Goal: Information Seeking & Learning: Compare options

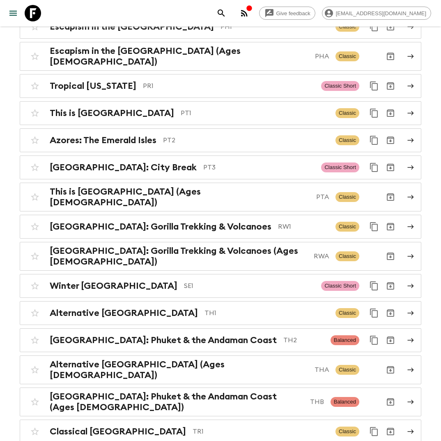
scroll to position [3481, 0]
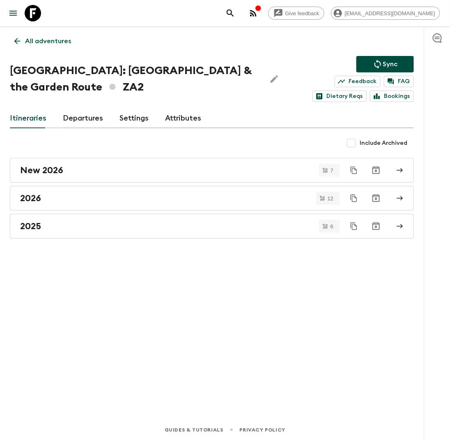
click at [81, 114] on link "Departures" at bounding box center [83, 119] width 40 height 20
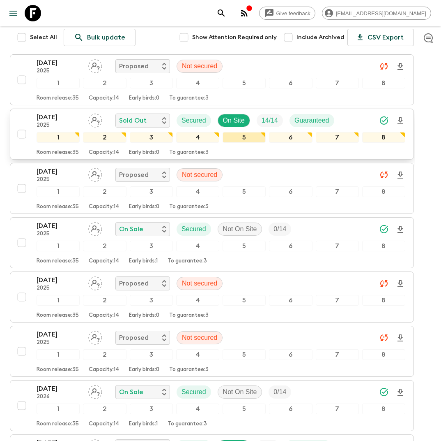
scroll to position [30, 0]
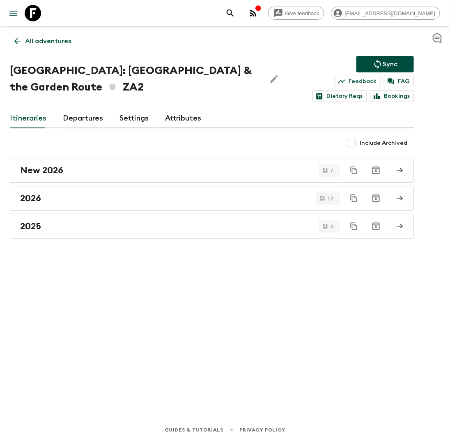
click at [41, 37] on p "All adventures" at bounding box center [48, 41] width 46 height 10
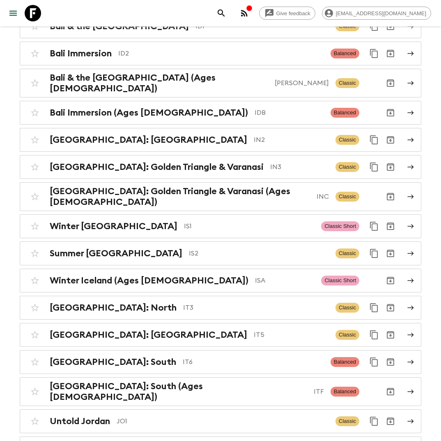
scroll to position [1788, 0]
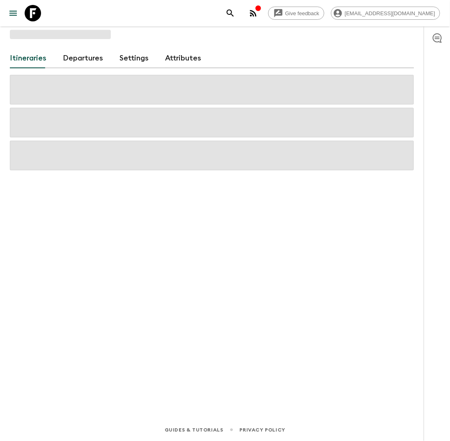
click at [82, 62] on link "Departures" at bounding box center [83, 58] width 40 height 20
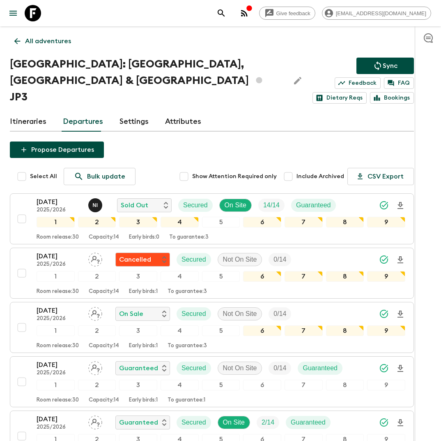
click at [29, 40] on p "All adventures" at bounding box center [48, 41] width 46 height 10
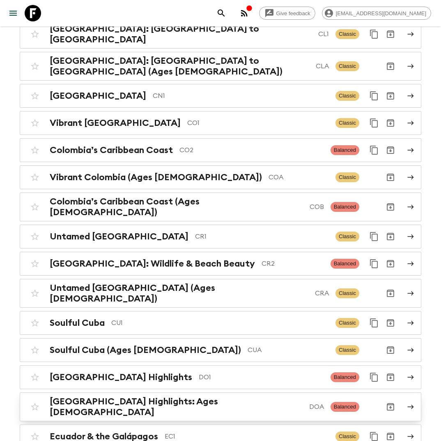
scroll to position [763, 0]
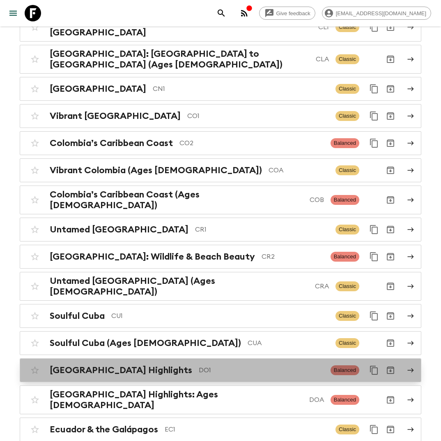
click at [214, 365] on p "DO1" at bounding box center [261, 370] width 125 height 10
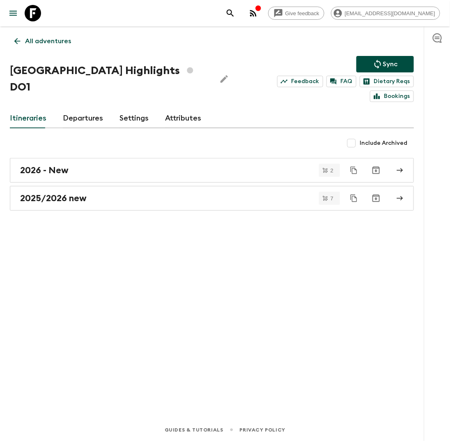
click at [88, 119] on link "Departures" at bounding box center [83, 119] width 40 height 20
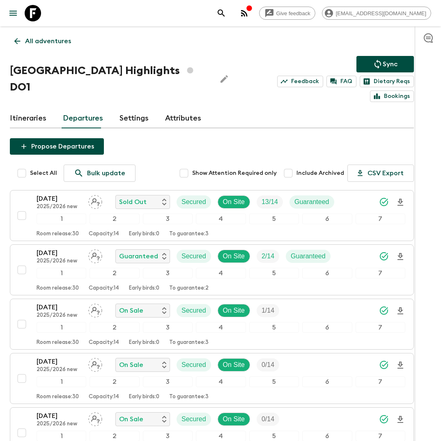
click at [32, 42] on p "All adventures" at bounding box center [48, 41] width 46 height 10
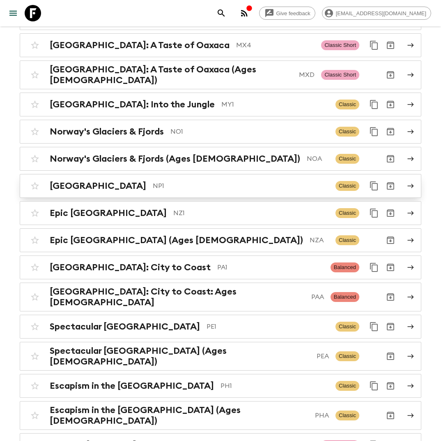
scroll to position [2707, 0]
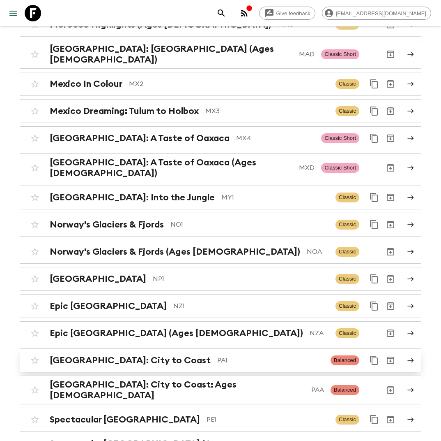
click at [217, 355] on p "PA1" at bounding box center [270, 360] width 107 height 10
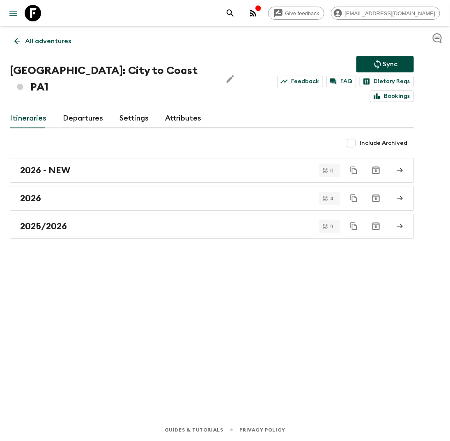
click at [93, 109] on link "Departures" at bounding box center [83, 119] width 40 height 20
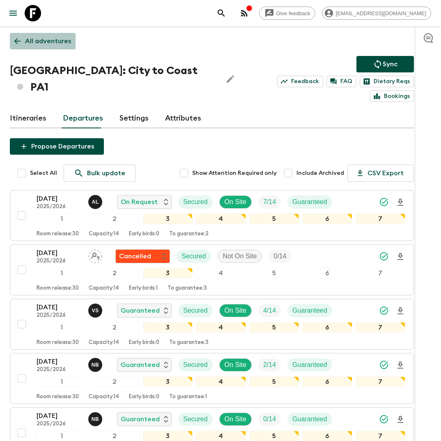
click at [44, 41] on p "All adventures" at bounding box center [48, 41] width 46 height 10
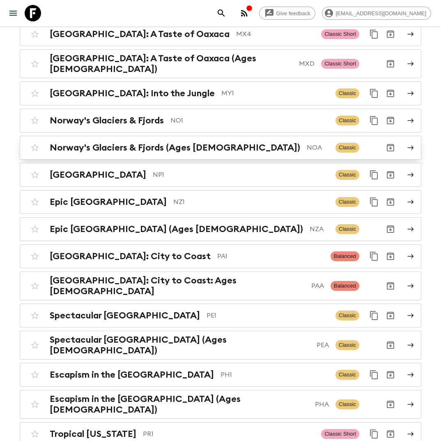
scroll to position [2635, 0]
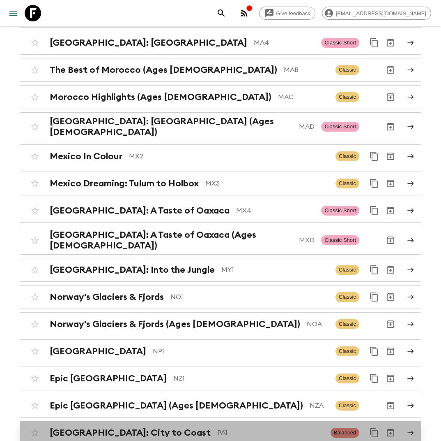
click at [217, 427] on p "PA1" at bounding box center [270, 432] width 107 height 10
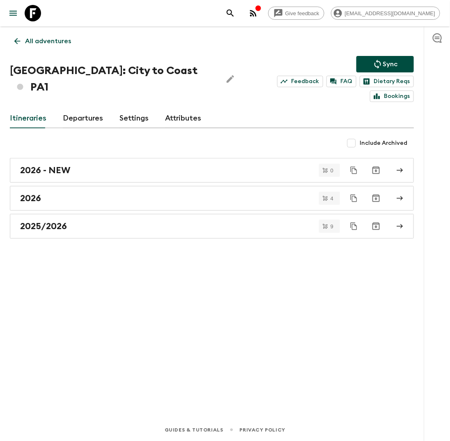
click at [74, 109] on link "Departures" at bounding box center [83, 119] width 40 height 20
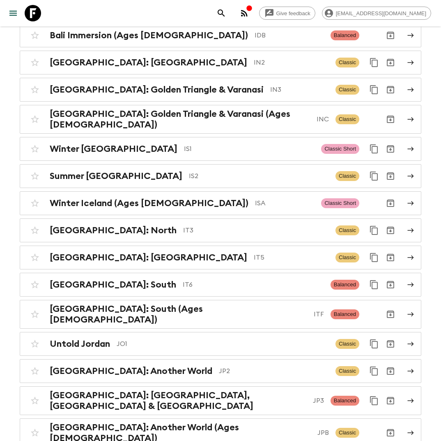
scroll to position [2019, 0]
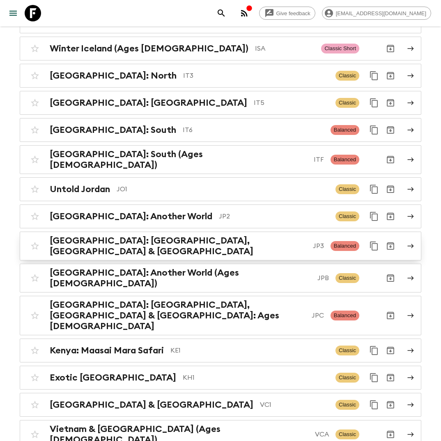
click at [174, 235] on h2 "[GEOGRAPHIC_DATA]: [GEOGRAPHIC_DATA], [GEOGRAPHIC_DATA] & [GEOGRAPHIC_DATA]" at bounding box center [178, 245] width 257 height 21
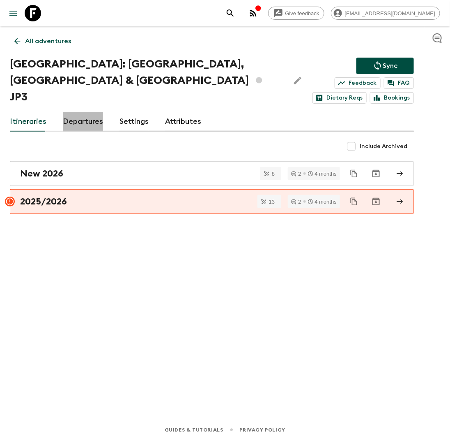
click at [80, 123] on link "Departures" at bounding box center [83, 122] width 40 height 20
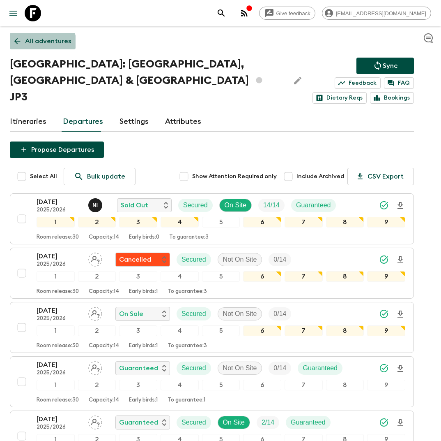
click at [38, 45] on p "All adventures" at bounding box center [48, 41] width 46 height 10
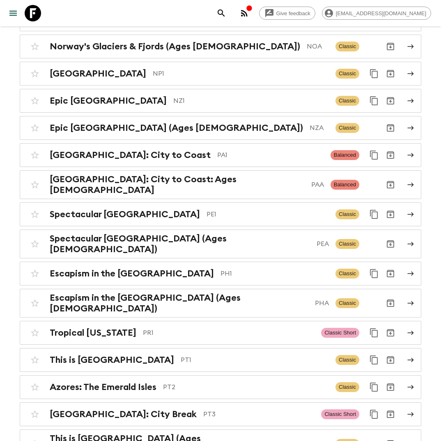
scroll to position [3481, 0]
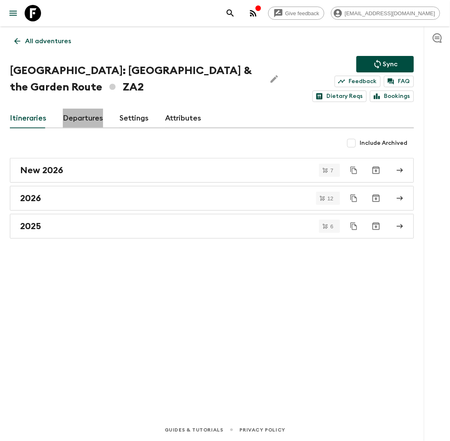
click at [88, 127] on link "Departures" at bounding box center [83, 119] width 40 height 20
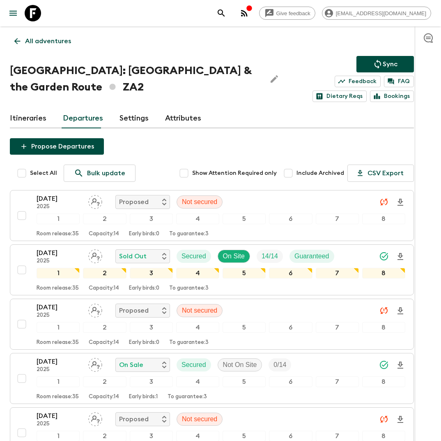
click at [56, 43] on p "All adventures" at bounding box center [48, 41] width 46 height 10
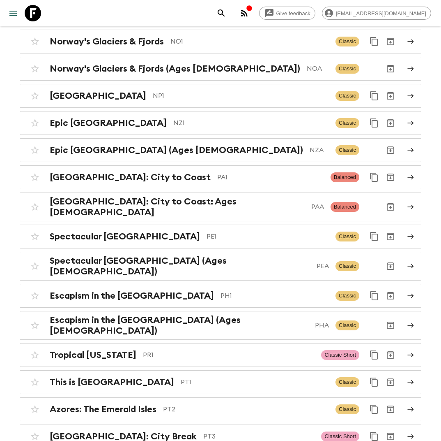
scroll to position [3481, 0]
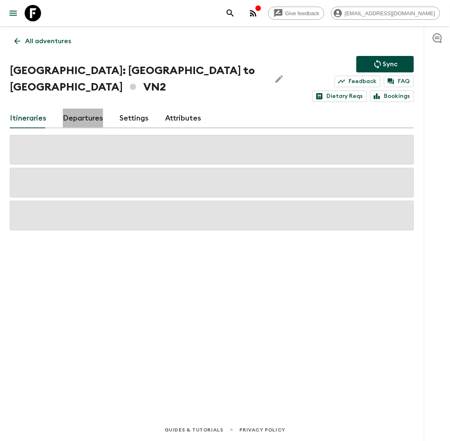
click at [90, 109] on link "Departures" at bounding box center [83, 119] width 40 height 20
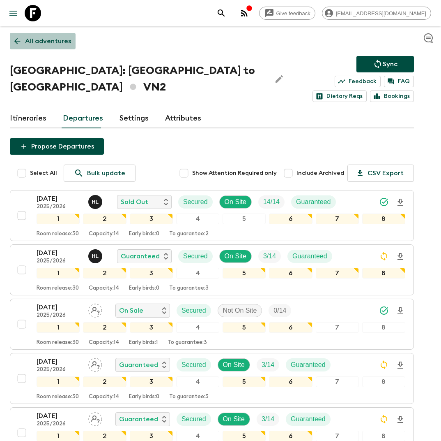
click at [43, 41] on p "All adventures" at bounding box center [48, 41] width 46 height 10
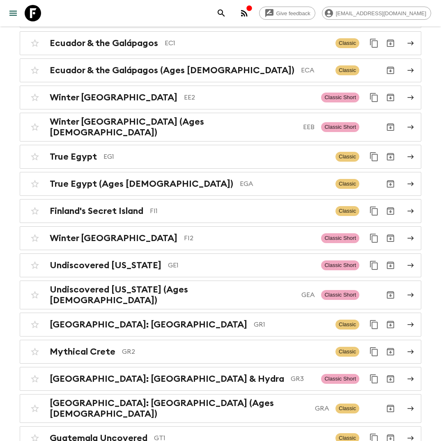
scroll to position [901, 0]
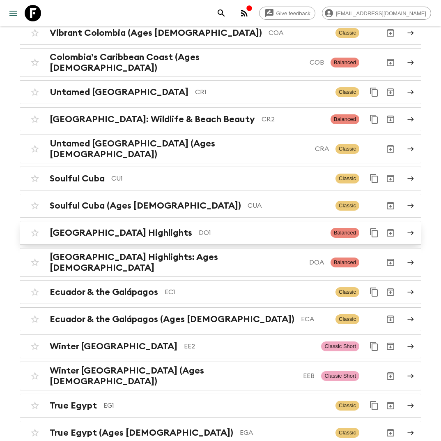
click at [185, 227] on div "Dominican Republic Highlights DO1" at bounding box center [187, 232] width 275 height 11
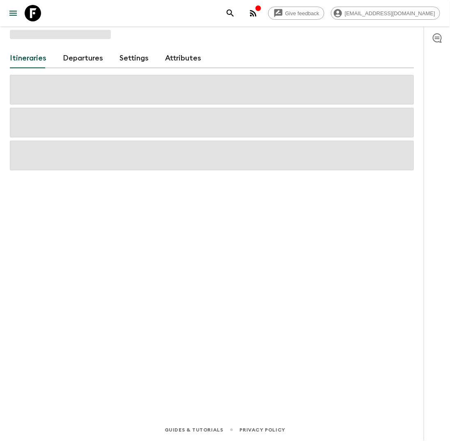
click at [80, 61] on link "Departures" at bounding box center [83, 58] width 40 height 20
